Goal: Find specific page/section: Find specific page/section

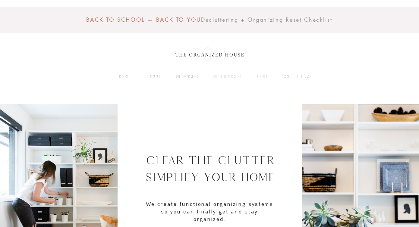
click at [399, 18] on html "top of page Skip to Main Content BACK TO SCHOOL — BACK TO YOU Decluttering + Or…" at bounding box center [209, 113] width 419 height 227
click at [286, 76] on p "CONTACT US" at bounding box center [297, 76] width 36 height 9
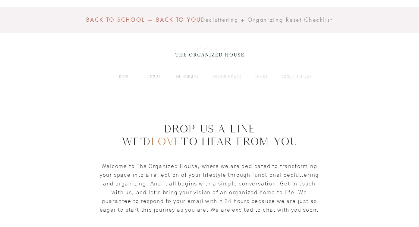
click at [156, 76] on p "ABOUT" at bounding box center [152, 76] width 22 height 9
